Goal: Task Accomplishment & Management: Manage account settings

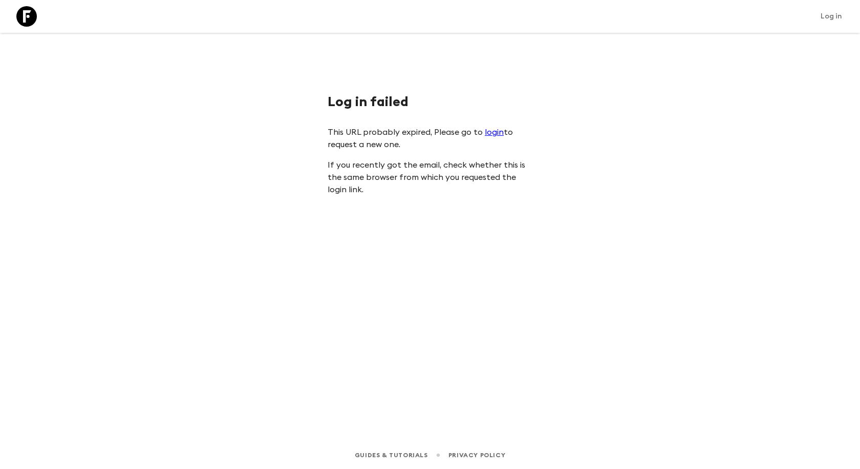
click at [491, 131] on link "login" at bounding box center [494, 132] width 19 height 8
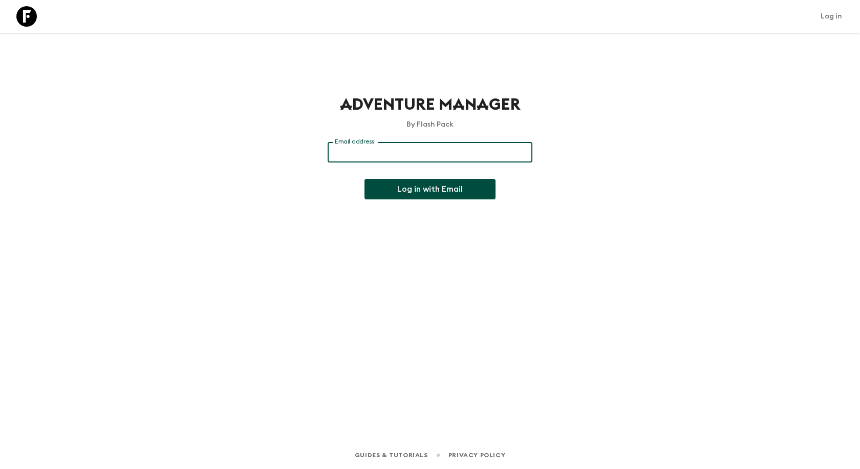
click at [378, 155] on input "Email address" at bounding box center [430, 152] width 205 height 20
type input "[EMAIL_ADDRESS][DOMAIN_NAME]"
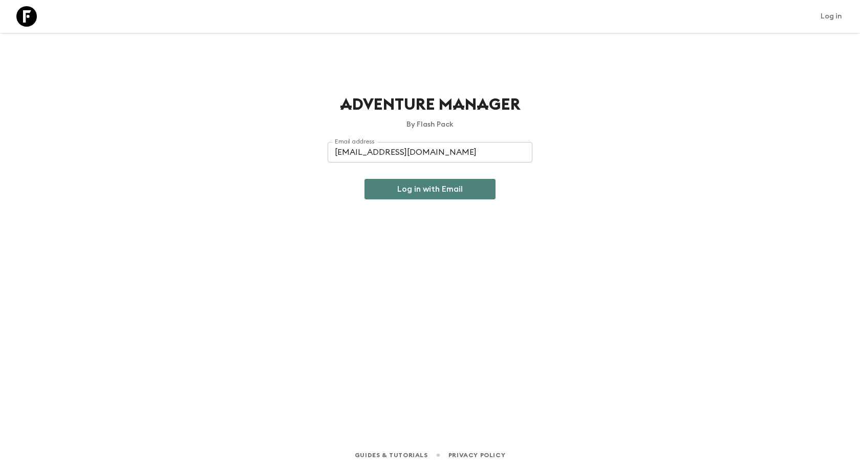
click at [433, 188] on button "Log in with Email" at bounding box center [430, 189] width 131 height 20
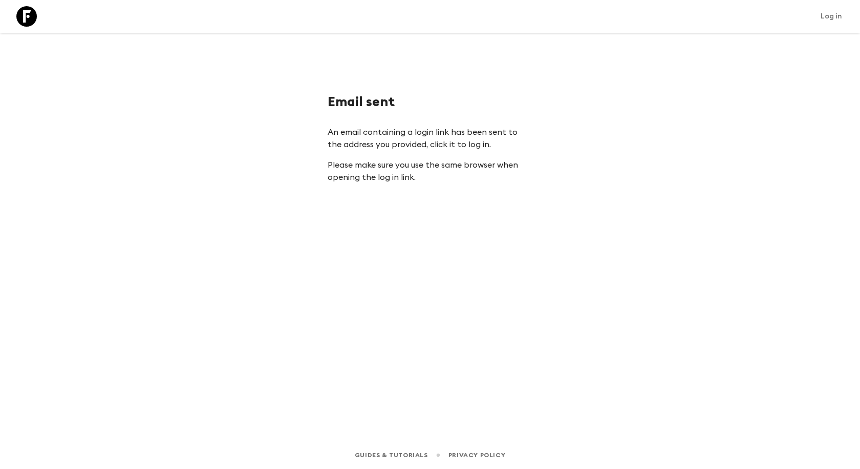
click at [334, 200] on div "Email sent An email containing a login link has been sent to the address you pr…" at bounding box center [430, 223] width 656 height 380
